Goal: Transaction & Acquisition: Purchase product/service

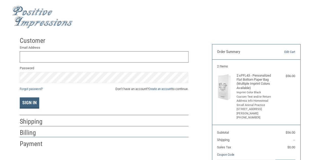
scroll to position [2, 0]
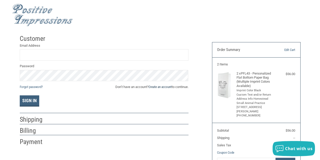
click at [164, 85] on link "Create an account" at bounding box center [160, 87] width 23 height 4
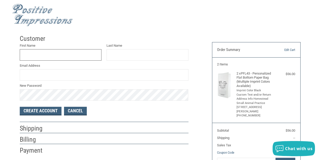
click at [80, 54] on input "First Name" at bounding box center [61, 54] width 82 height 11
type input "R"
type input "[PERSON_NAME]"
type input "R"
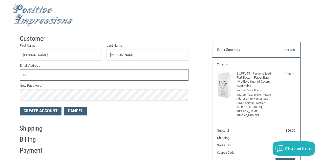
type input "R"
click at [31, 75] on input "[DOMAIN_NAME][EMAIL_ADDRESS][DOMAIN_NAME]" at bounding box center [104, 74] width 169 height 11
type input "[DOMAIN_NAME][EMAIL_ADDRESS][DOMAIN_NAME]"
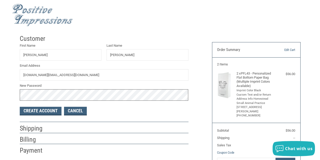
click at [0, 87] on div "Customer First Name [PERSON_NAME] Last Name [PERSON_NAME] Email Address [DOMAIN…" at bounding box center [160, 113] width 320 height 163
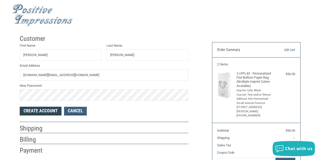
click at [33, 109] on button "Create Account" at bounding box center [41, 111] width 42 height 9
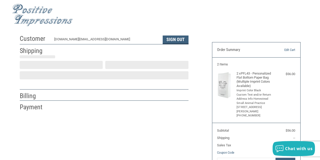
select select "US"
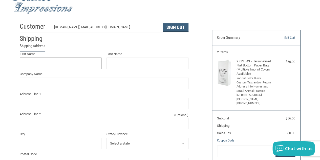
scroll to position [14, 0]
type input "[PERSON_NAME]"
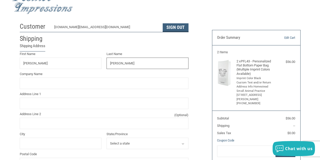
type input "[PERSON_NAME]"
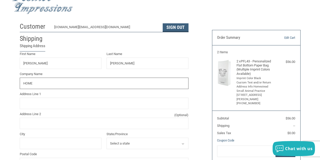
type input "Homestead Small Animal Practice"
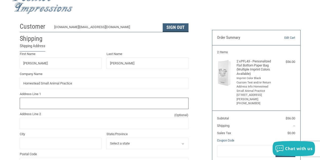
type input "[STREET_ADDRESS]"
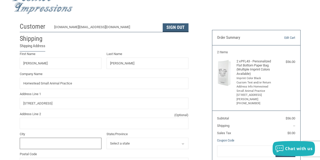
type input "[PERSON_NAME]"
select select "IA"
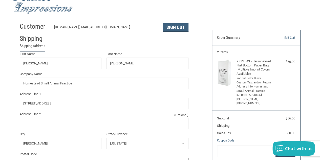
type input "51301"
type input "5079959449"
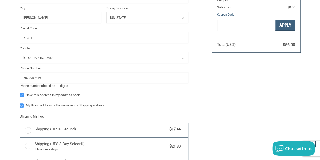
radio input "true"
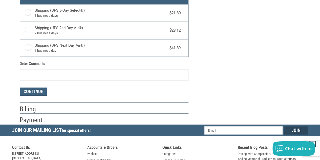
scroll to position [290, 0]
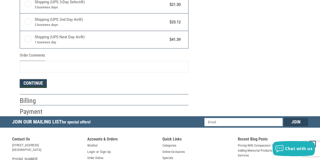
click at [41, 85] on button "Continue" at bounding box center [33, 83] width 27 height 9
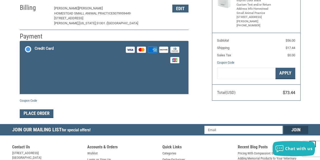
scroll to position [90, 0]
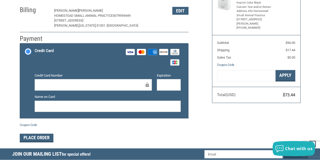
click at [79, 80] on div at bounding box center [93, 84] width 117 height 11
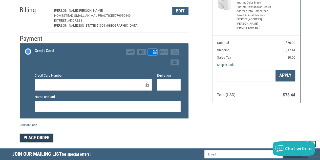
click at [38, 140] on button "Place Order" at bounding box center [37, 137] width 34 height 9
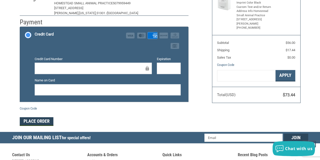
scroll to position [82, 0]
